Goal: Check status

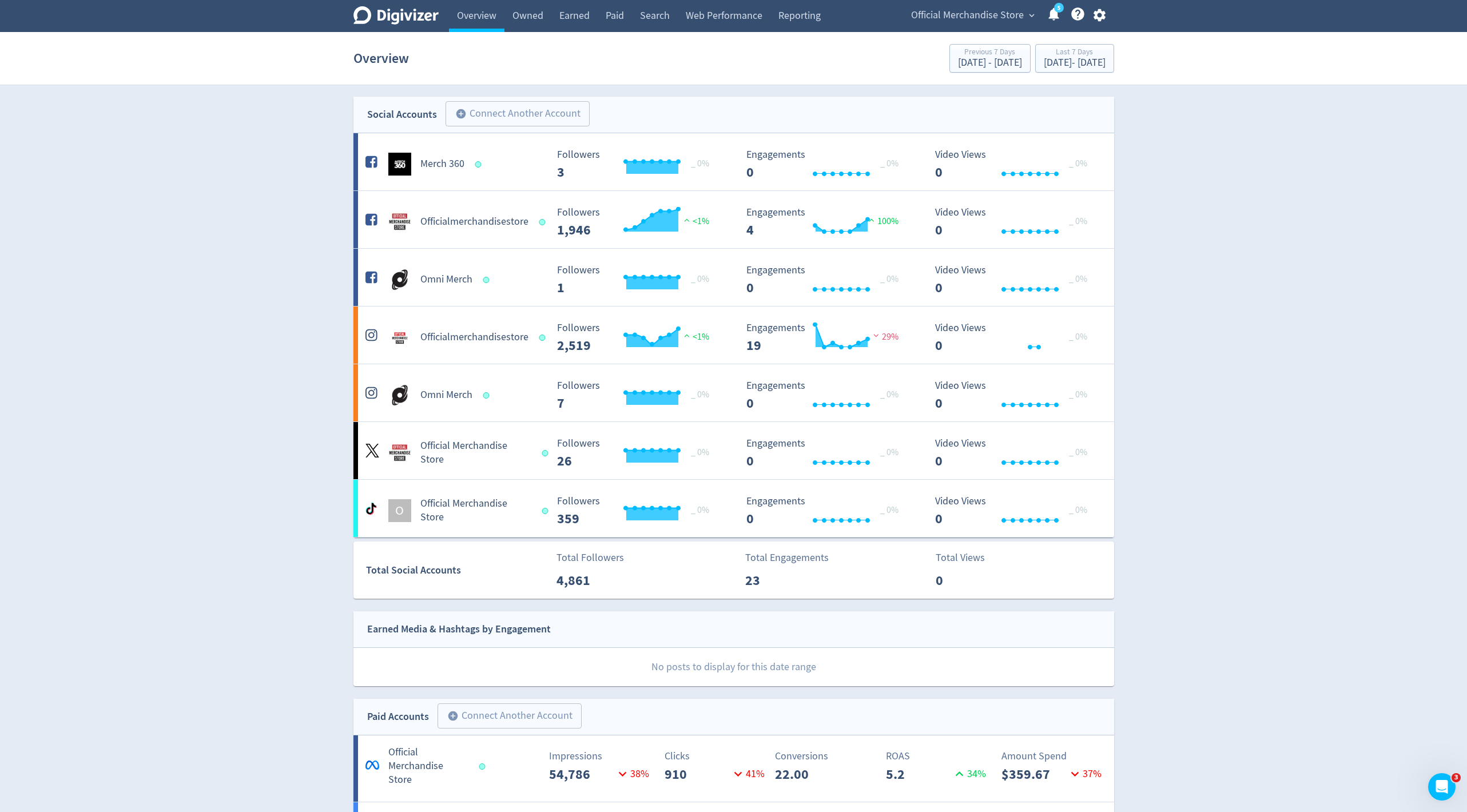
click at [983, 18] on span "Official Merchandise Store" at bounding box center [968, 16] width 113 height 18
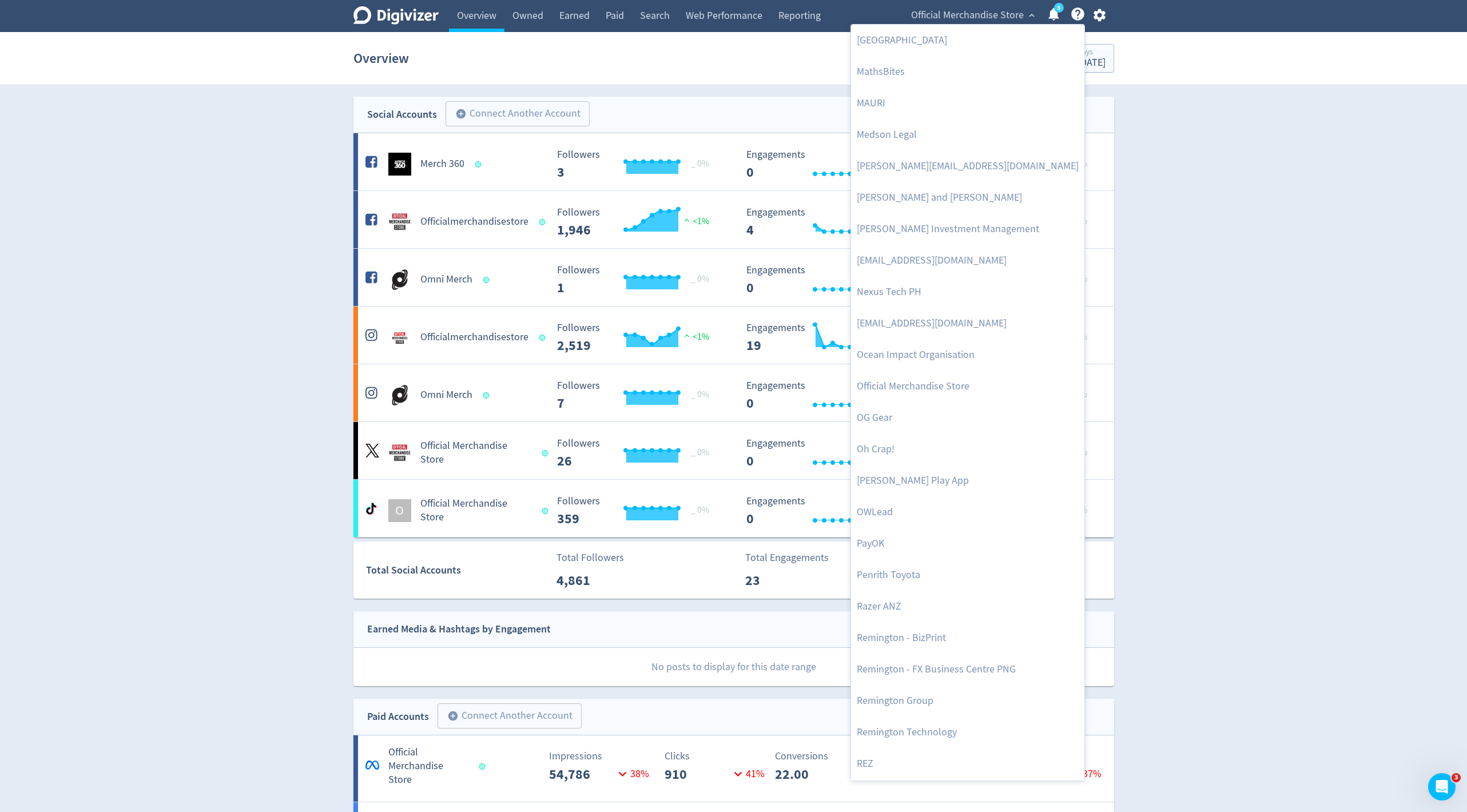
scroll to position [2357, 0]
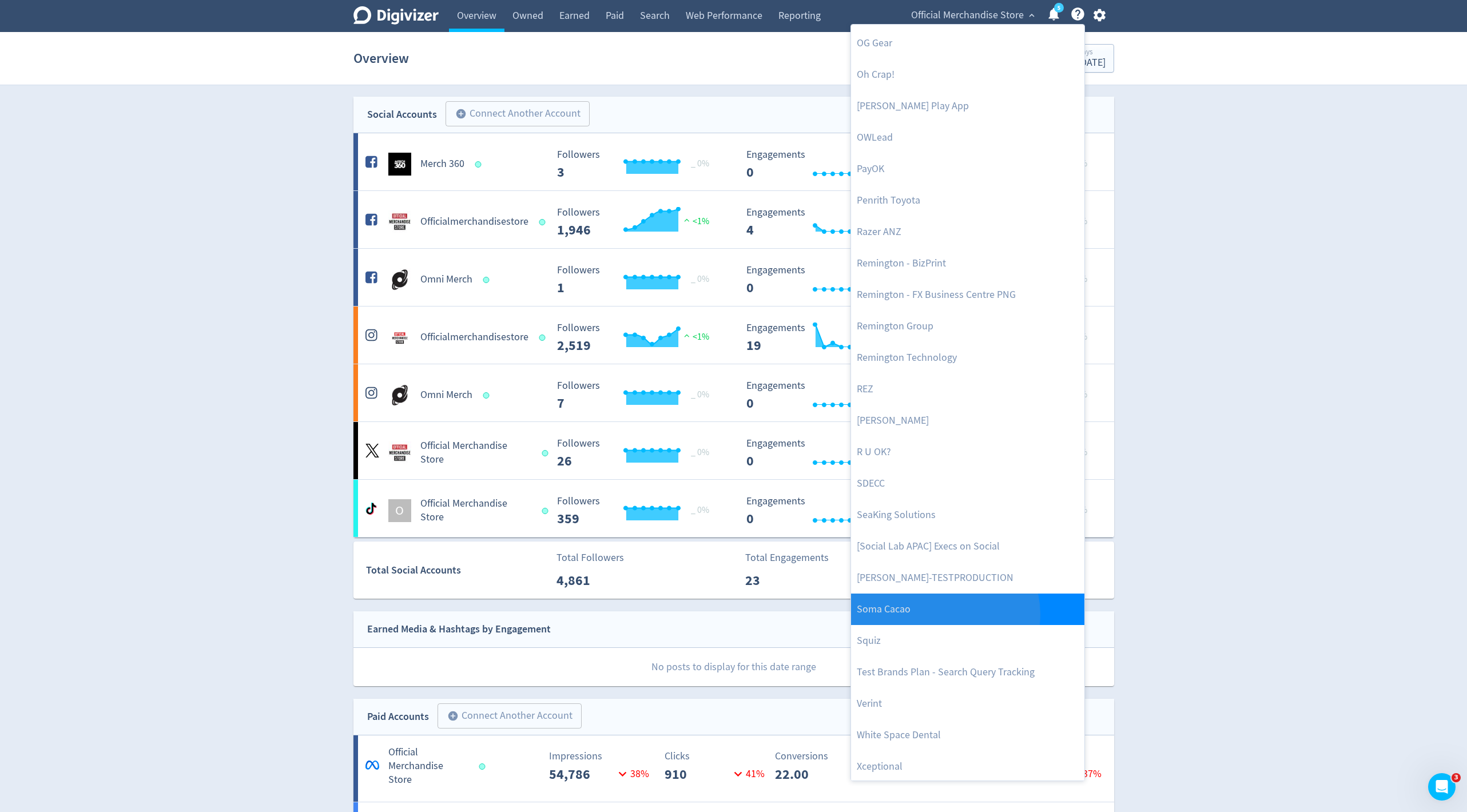
click at [944, 613] on link "Soma Cacao" at bounding box center [968, 609] width 233 height 32
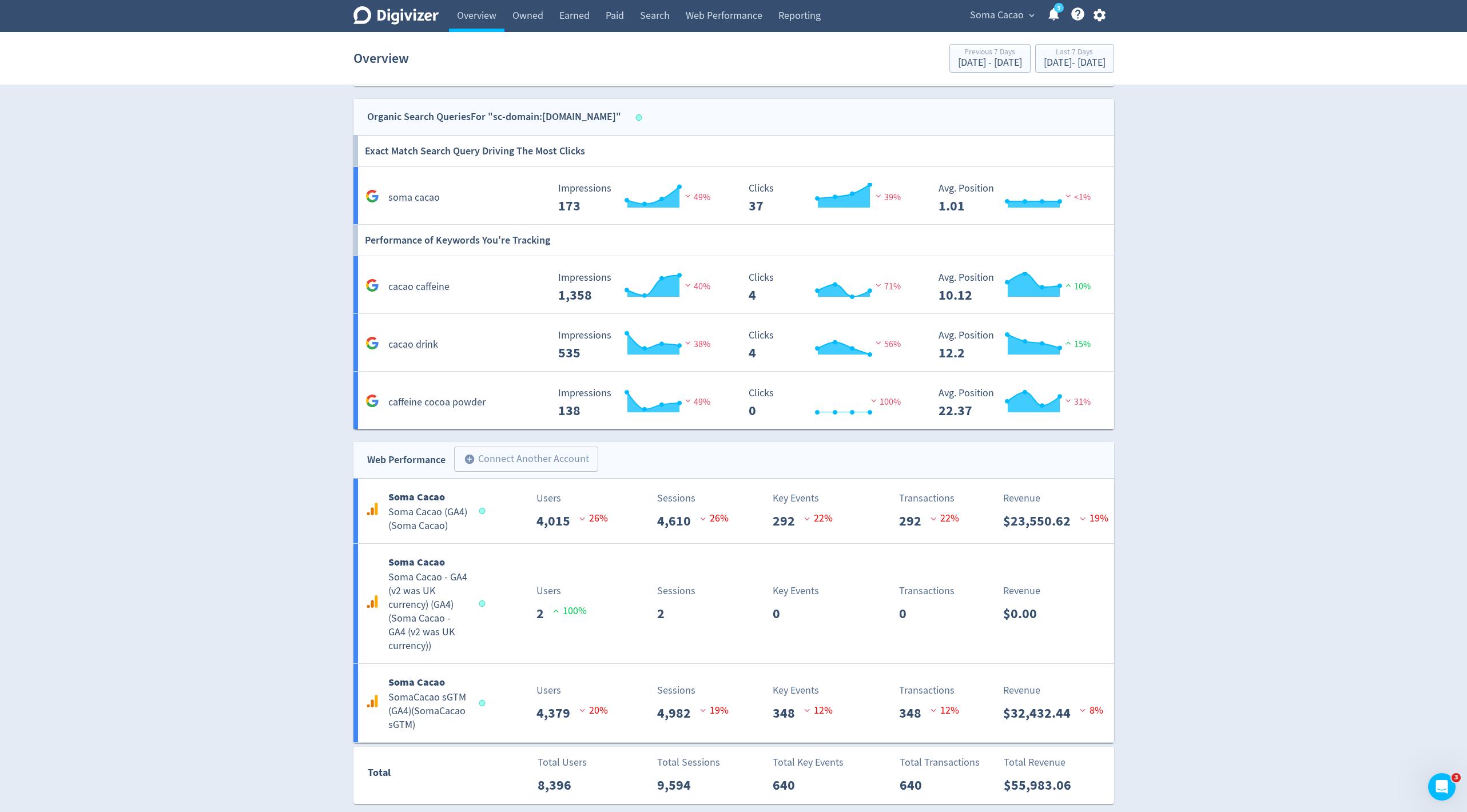
scroll to position [957, 0]
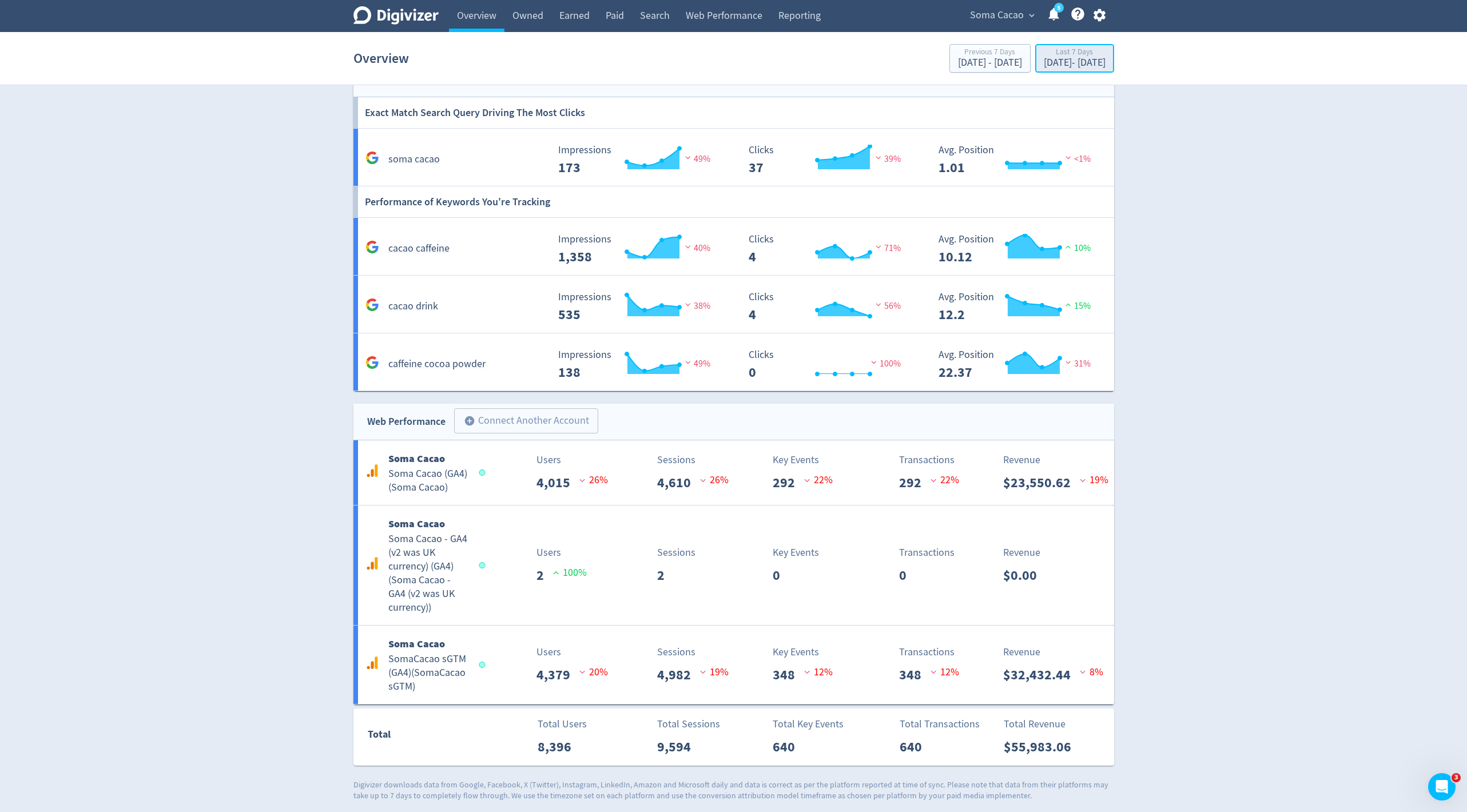
click at [1044, 48] on div "Last 7 Days" at bounding box center [1074, 53] width 62 height 10
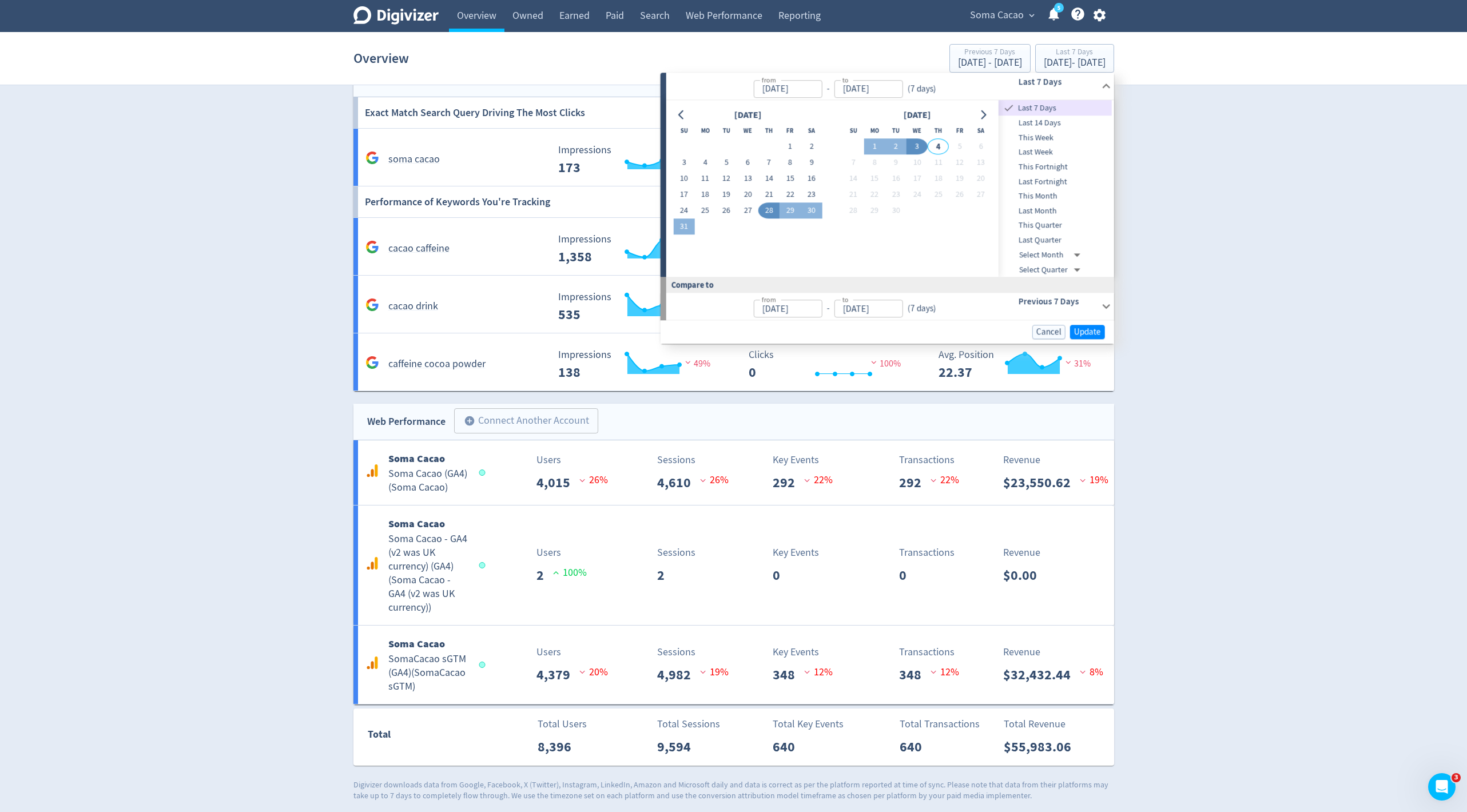
click at [1048, 206] on span "Last Month" at bounding box center [1055, 211] width 113 height 12
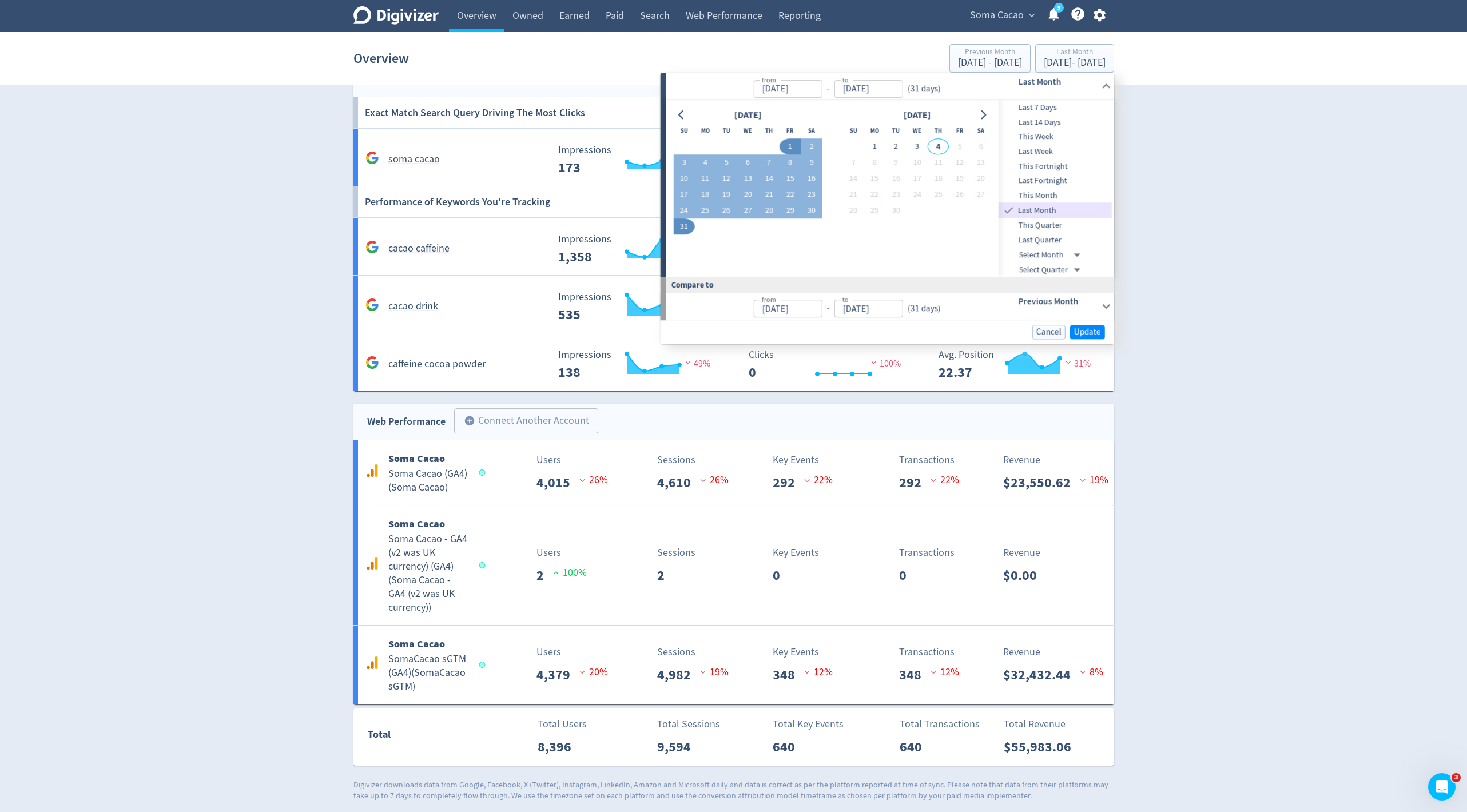
type input "[DATE]"
click at [1101, 333] on span "Update" at bounding box center [1087, 331] width 27 height 8
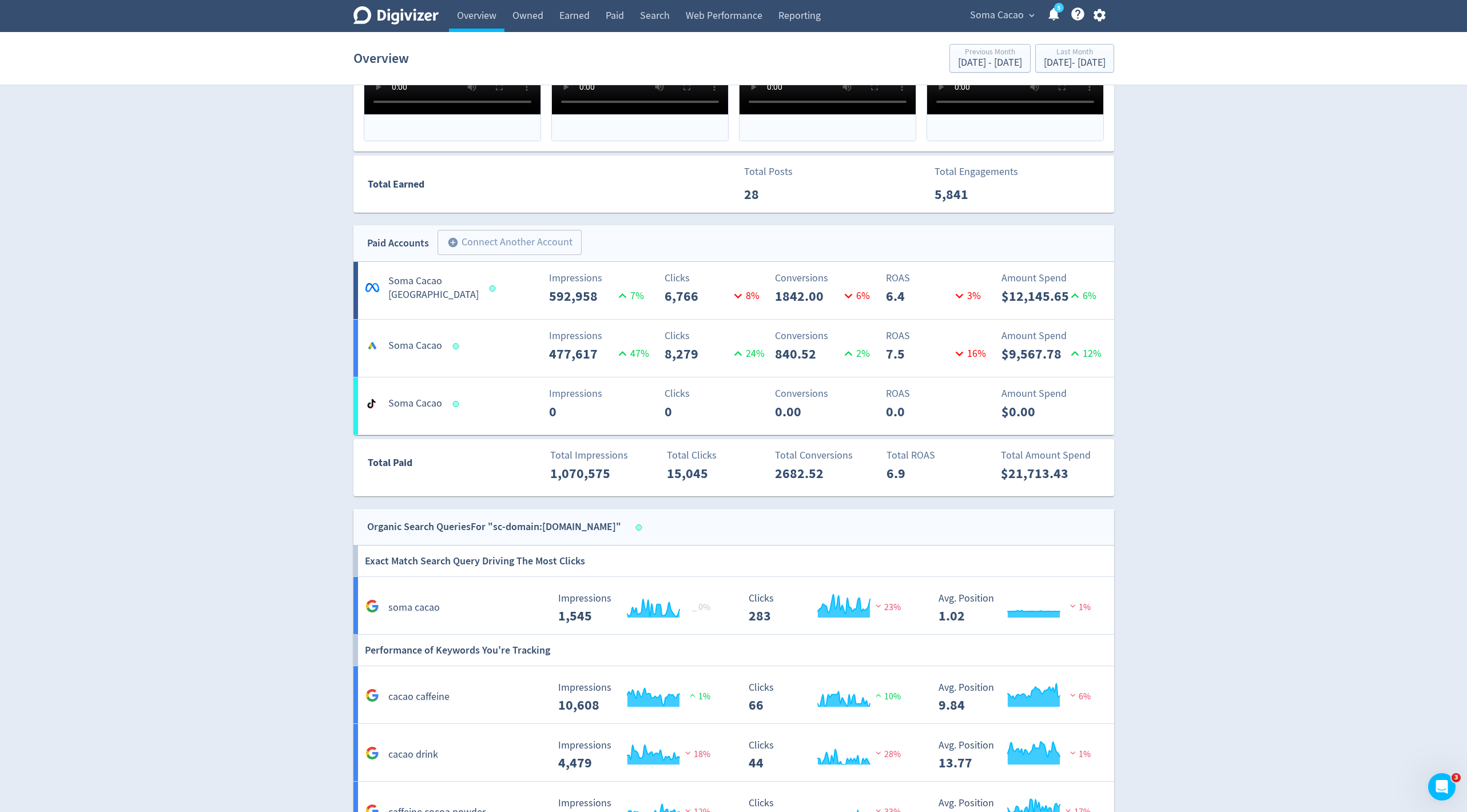
scroll to position [425, 0]
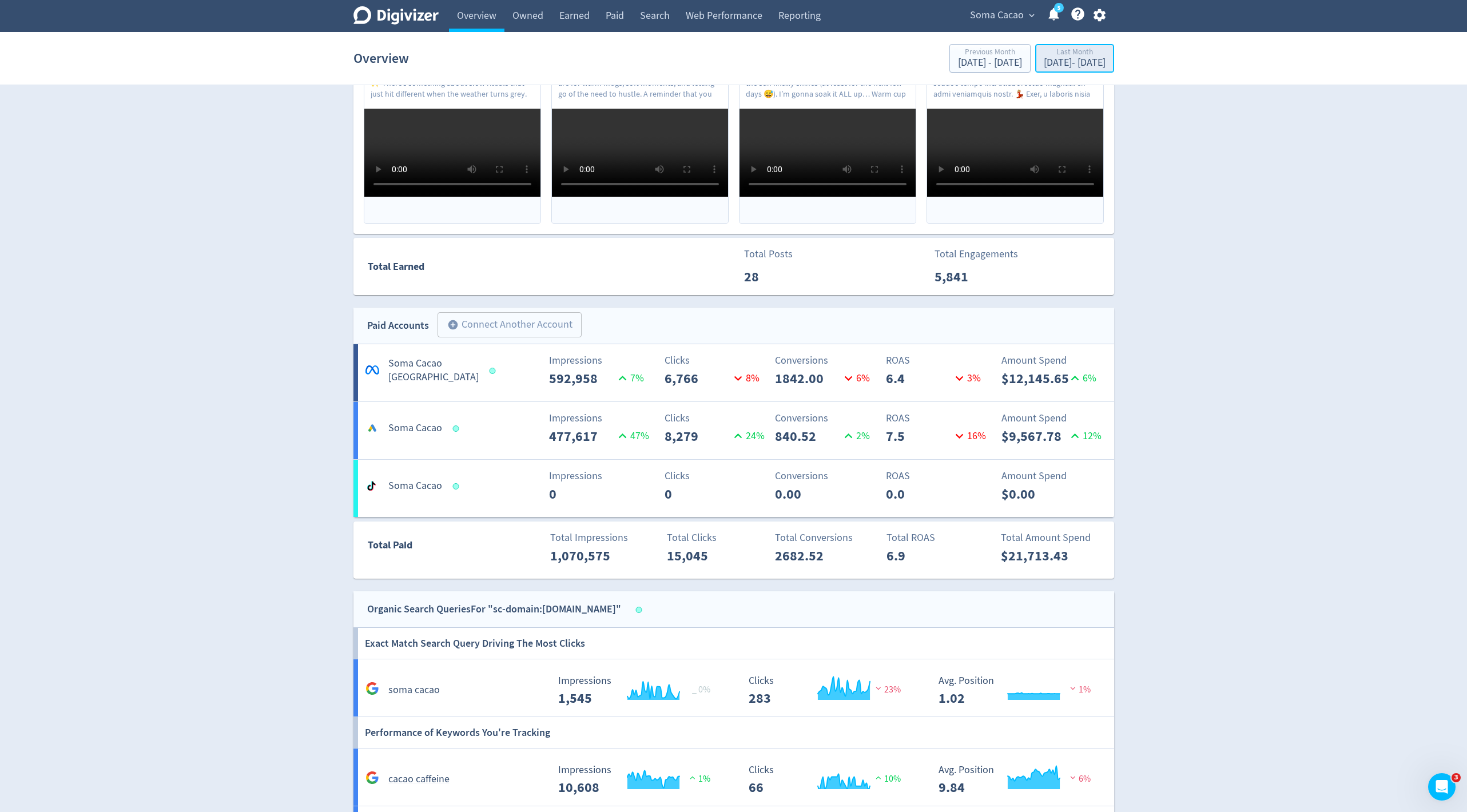
click at [1044, 66] on div "[DATE] - [DATE]" at bounding box center [1074, 63] width 62 height 10
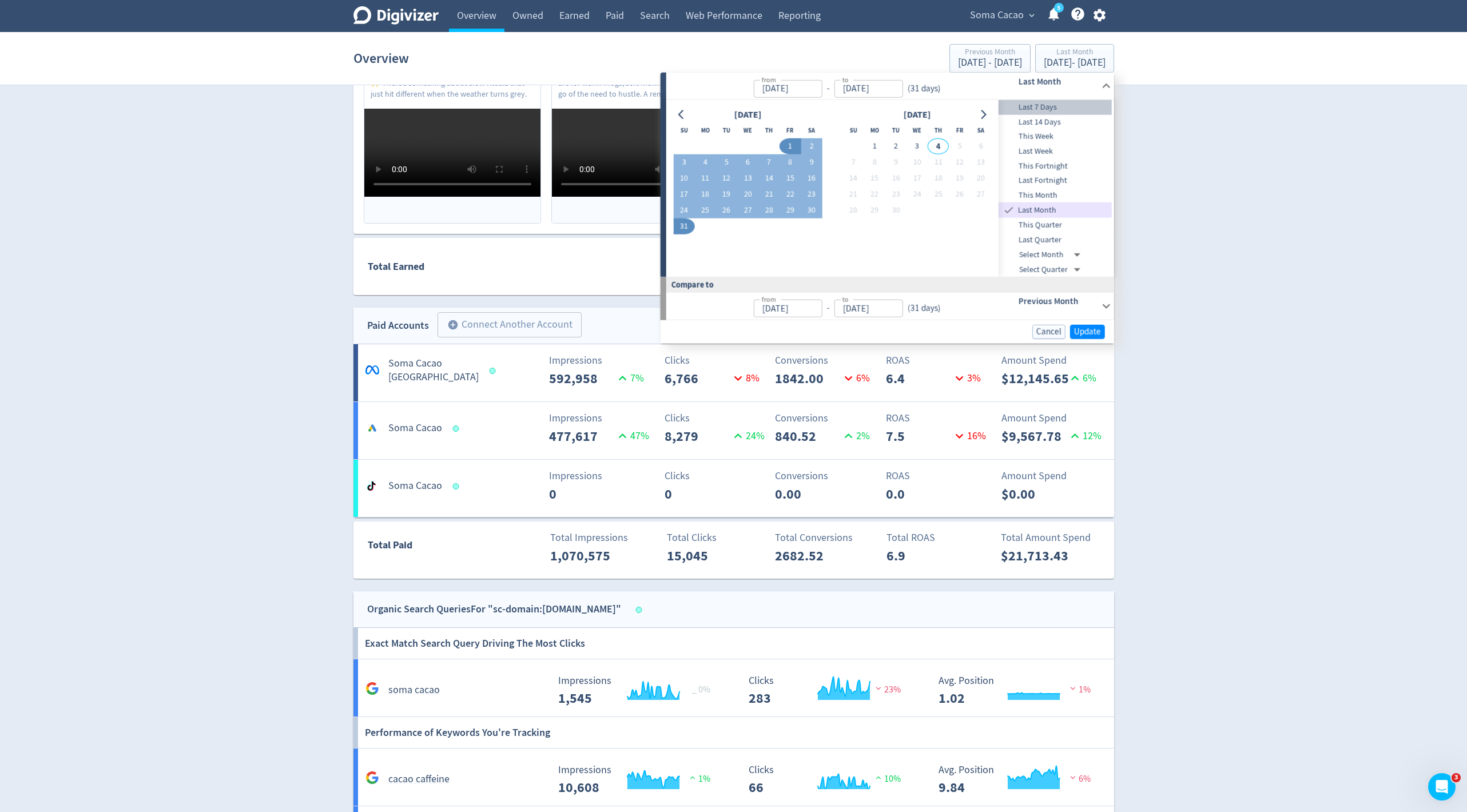
click at [1054, 109] on span "Last 7 Days" at bounding box center [1055, 107] width 113 height 12
type input "[DATE]"
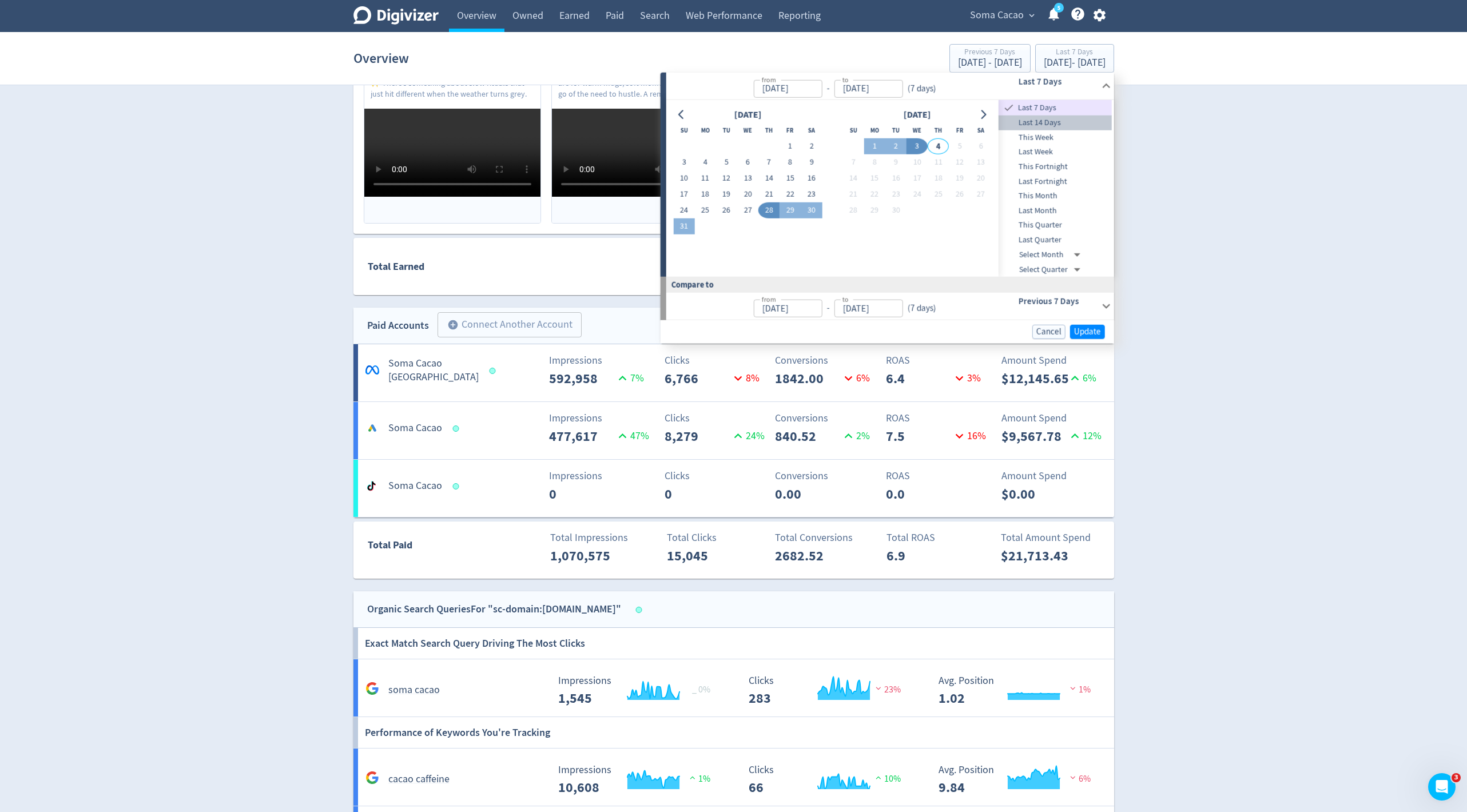
click at [1055, 123] on span "Last 14 Days" at bounding box center [1055, 123] width 113 height 12
type input "[DATE]"
click at [1088, 331] on span "Update" at bounding box center [1087, 331] width 27 height 8
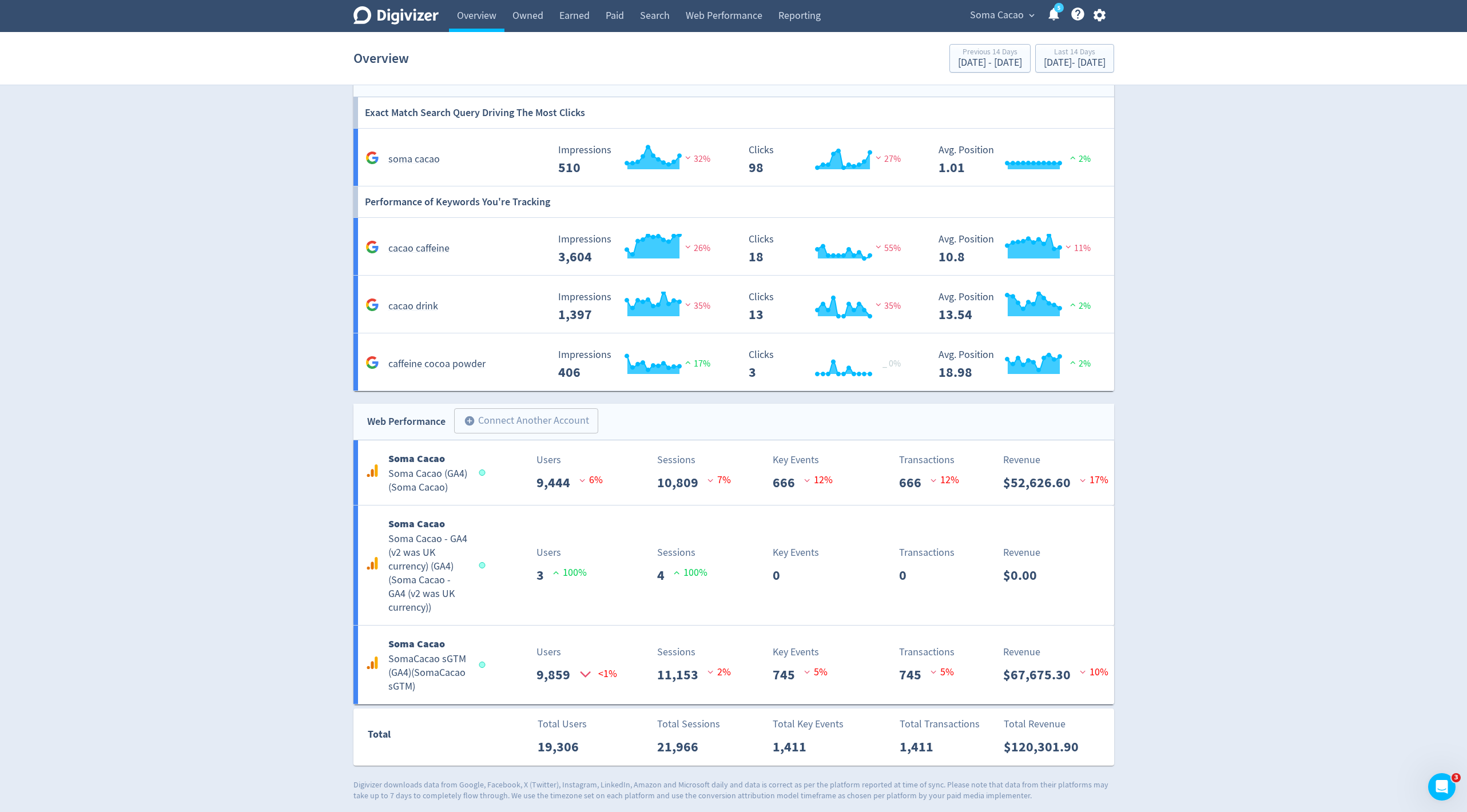
scroll to position [952, 0]
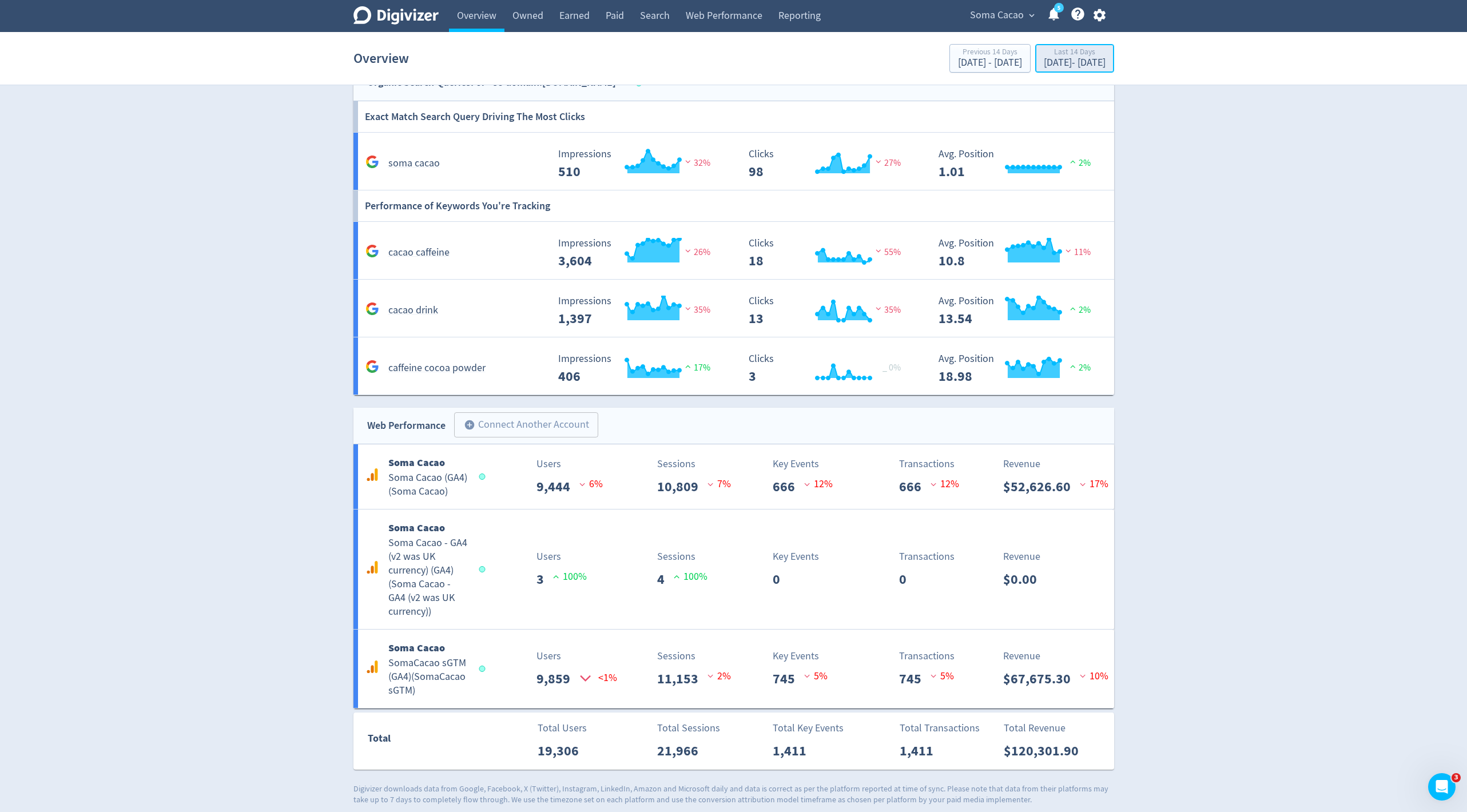
click at [1044, 66] on div "[DATE] - [DATE]" at bounding box center [1074, 63] width 62 height 10
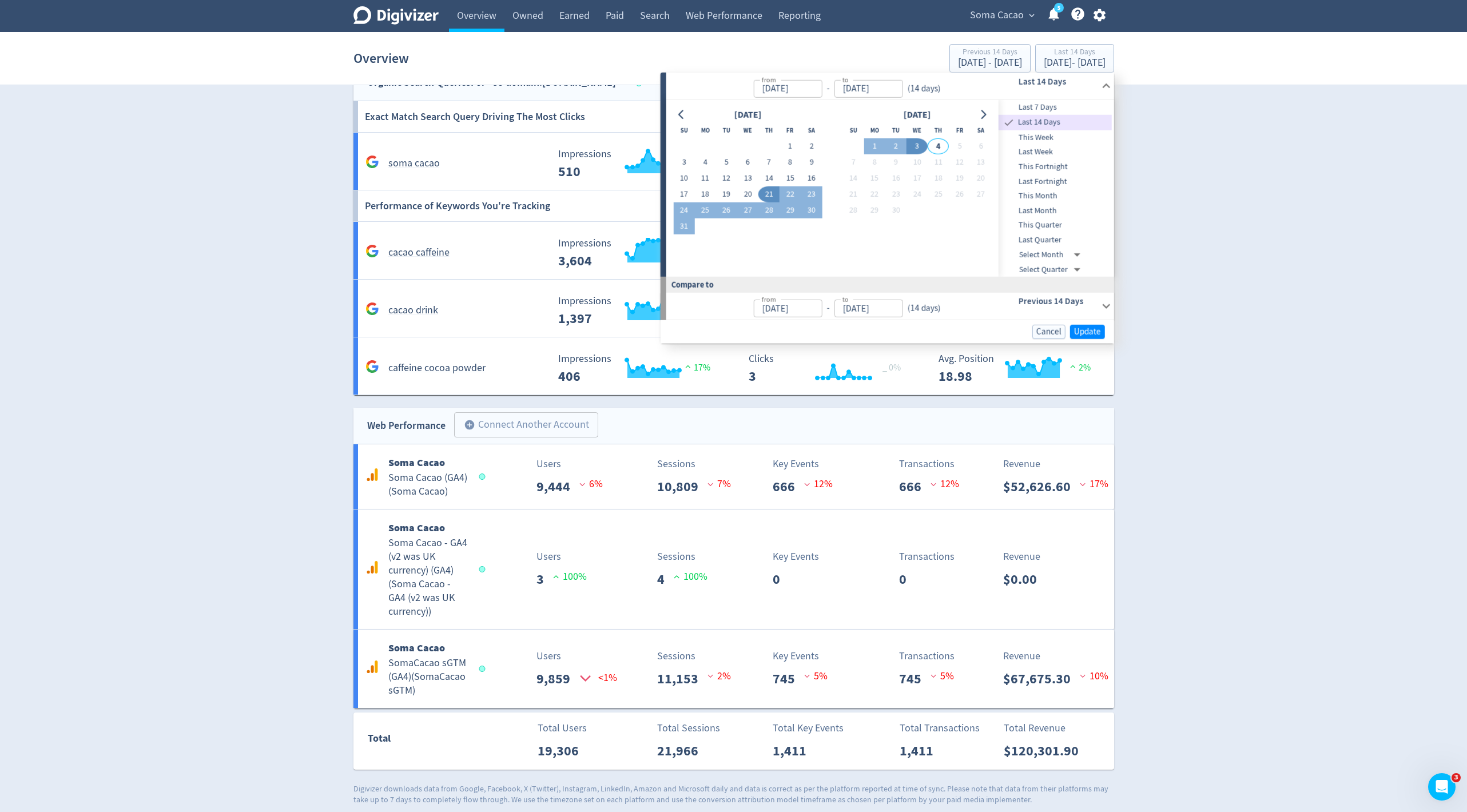
click at [1029, 211] on span "Last Month" at bounding box center [1055, 211] width 113 height 12
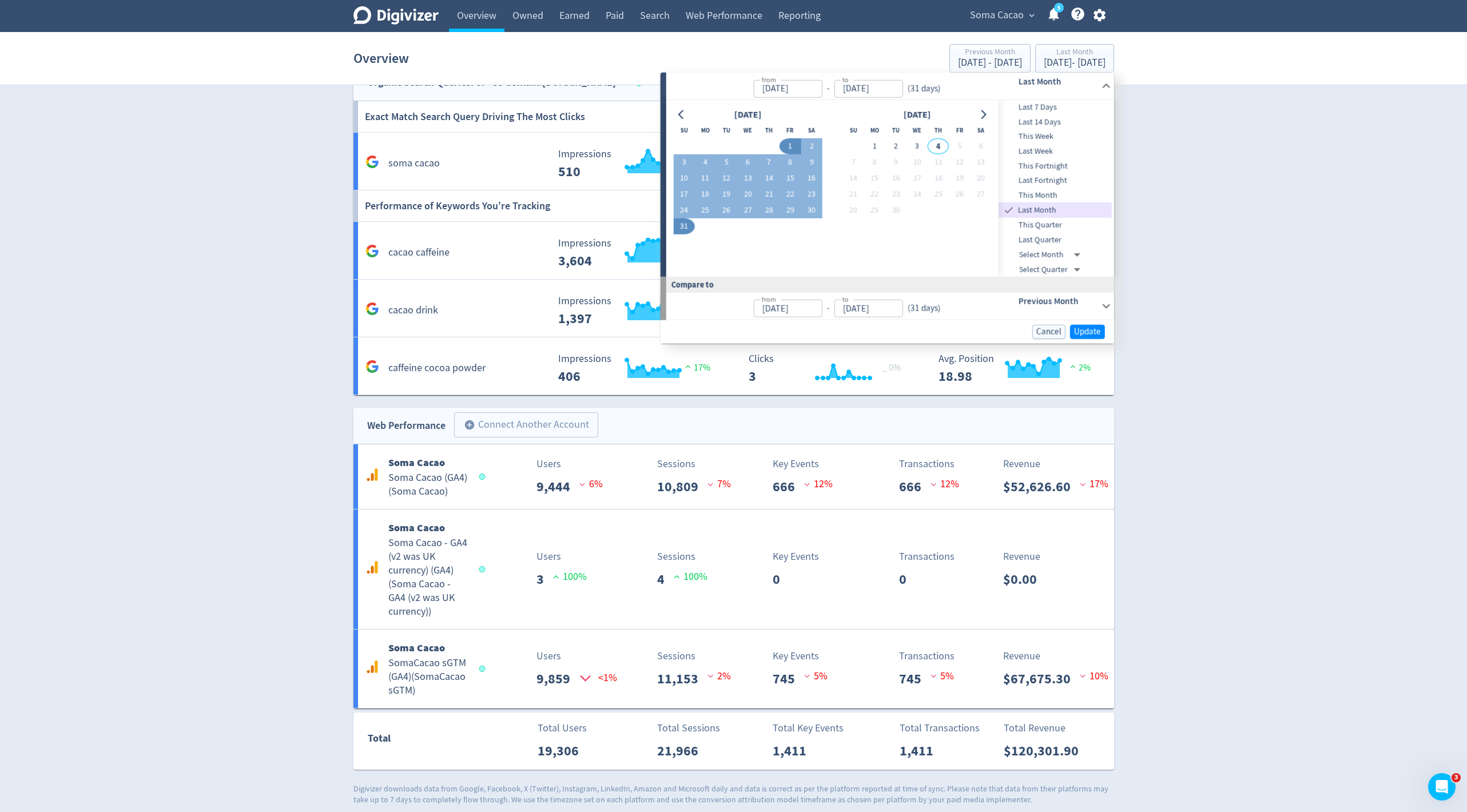
type input "[DATE]"
click at [1090, 333] on span "Update" at bounding box center [1087, 331] width 27 height 8
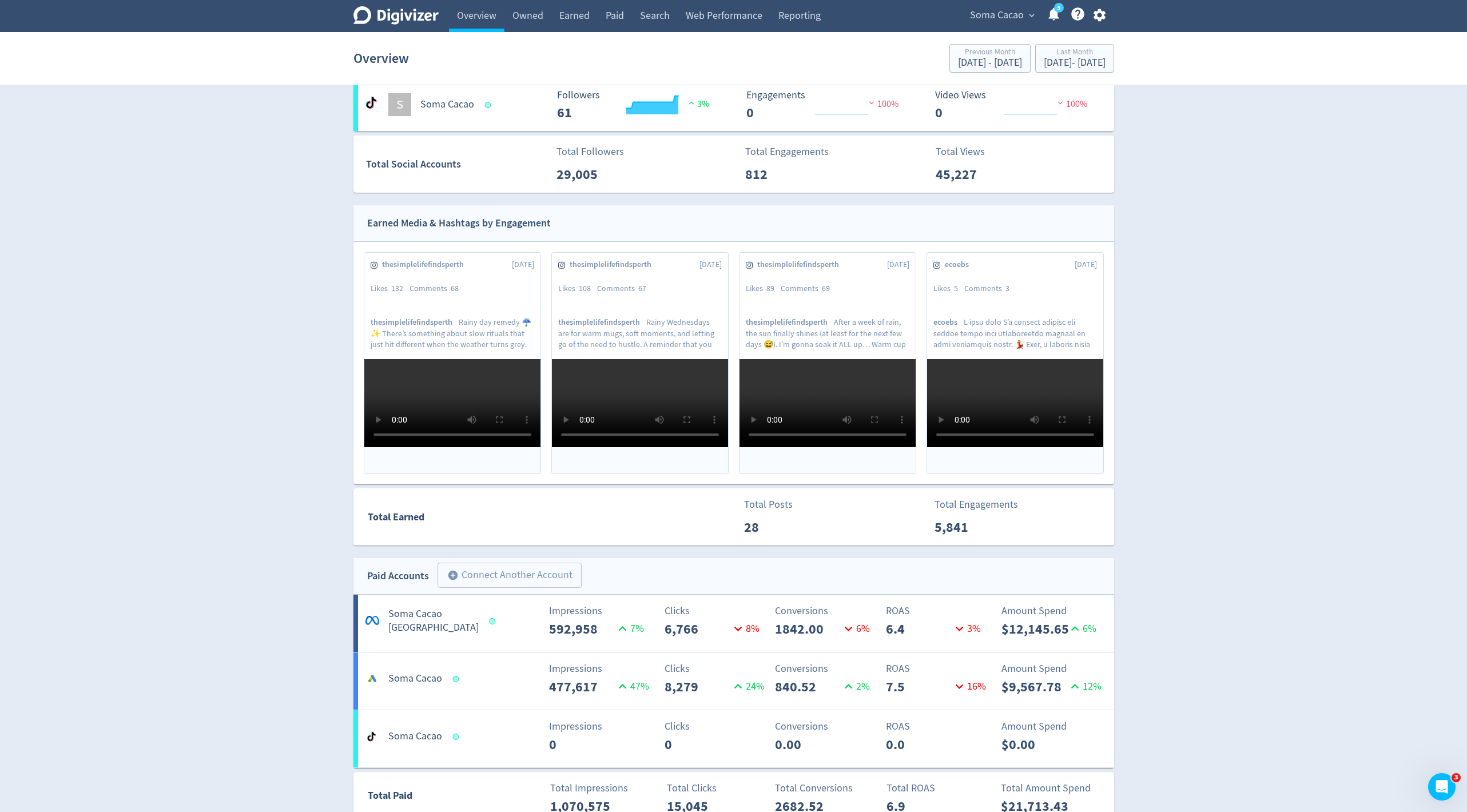
scroll to position [0, 0]
